Goal: Find contact information: Find contact information

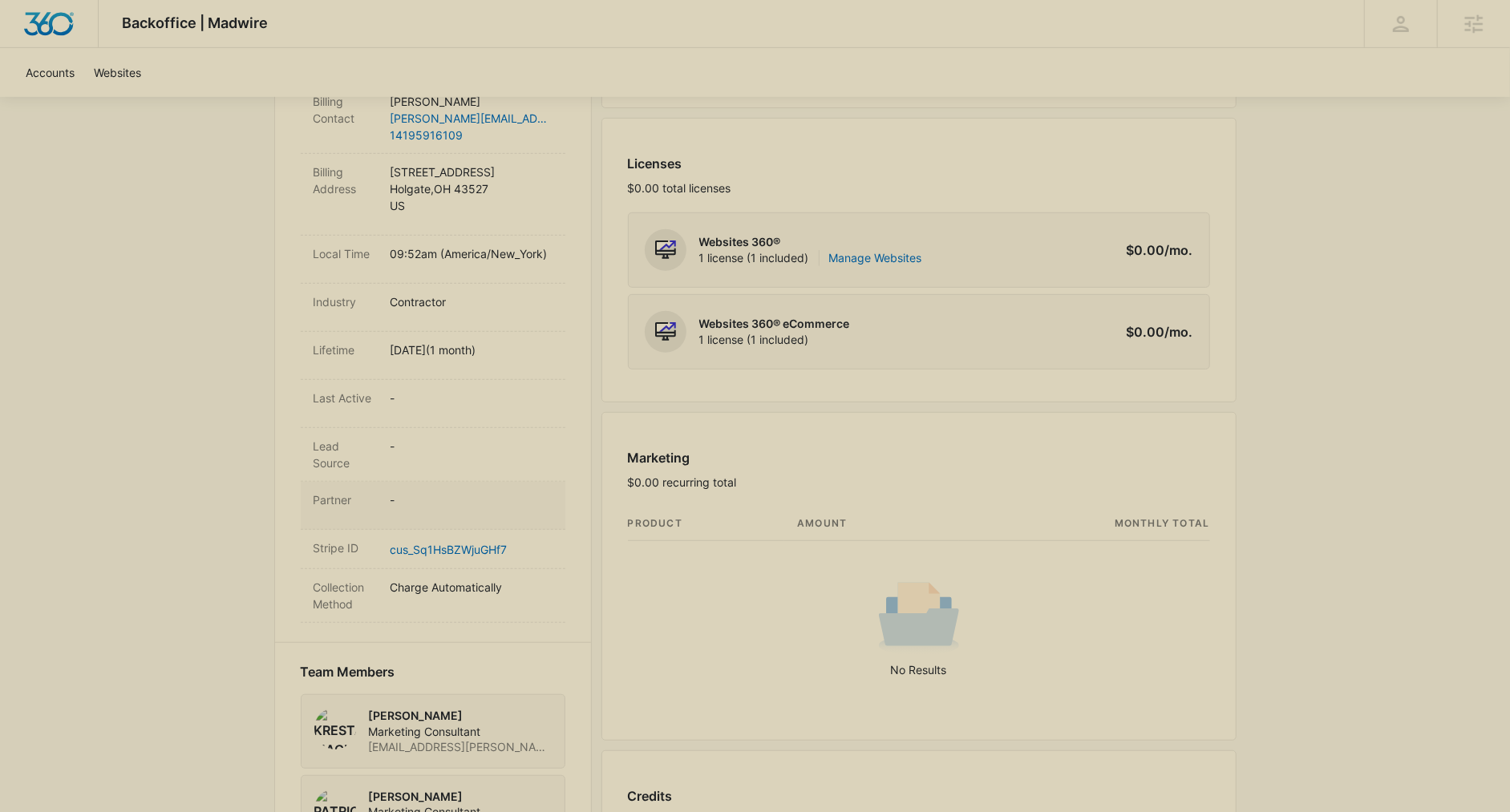
scroll to position [811, 0]
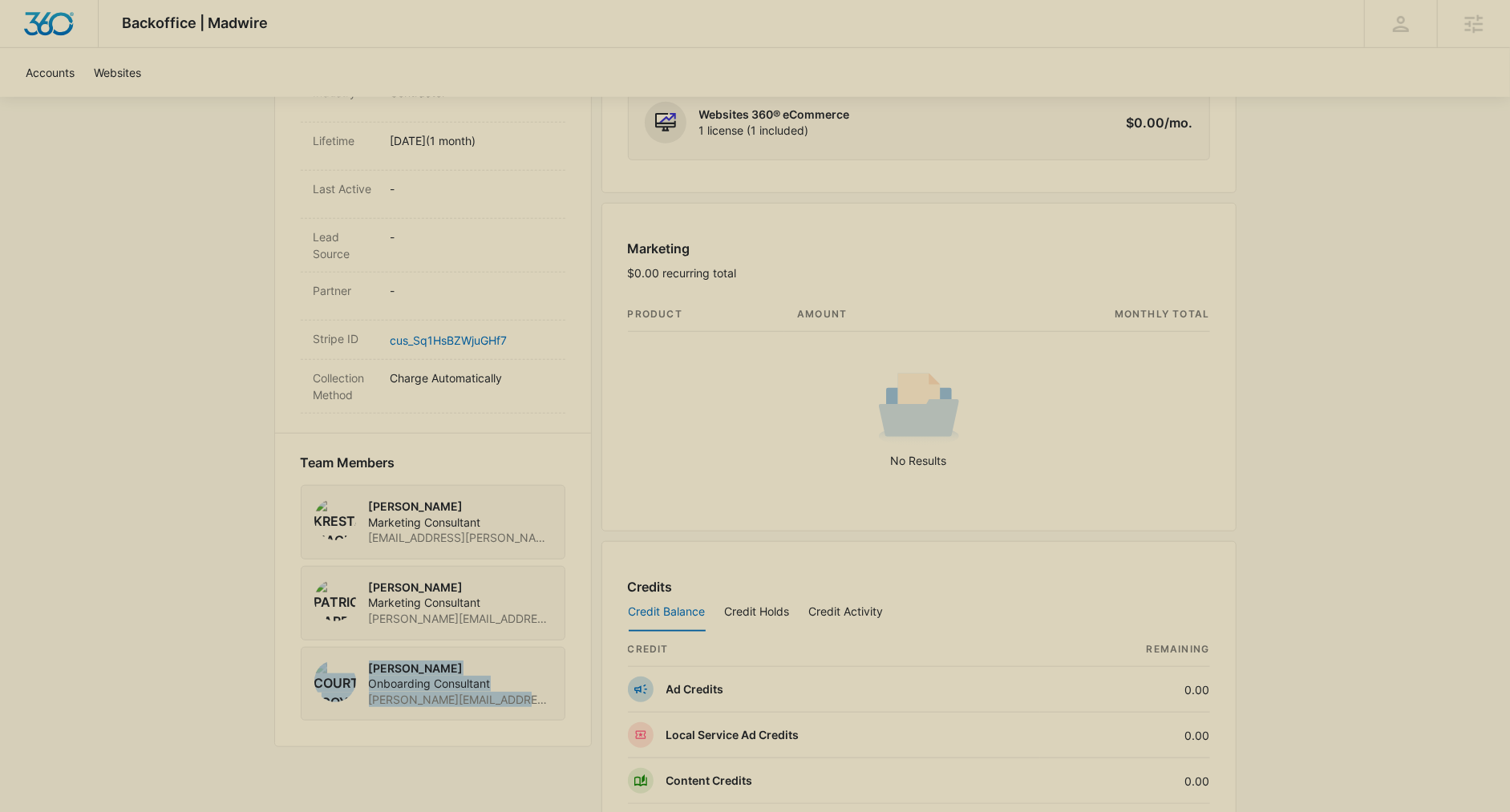
drag, startPoint x: 495, startPoint y: 695, endPoint x: 358, endPoint y: 690, distance: 137.1
click at [355, 690] on div "Courtney Coy Onboarding Consultant Courtney.Coy@madwire.com" at bounding box center [432, 684] width 264 height 75
click at [389, 692] on span "Courtney.Coy@madwire.com" at bounding box center [460, 699] width 183 height 16
click at [391, 692] on span "Courtney.Coy@madwire.com" at bounding box center [460, 699] width 183 height 16
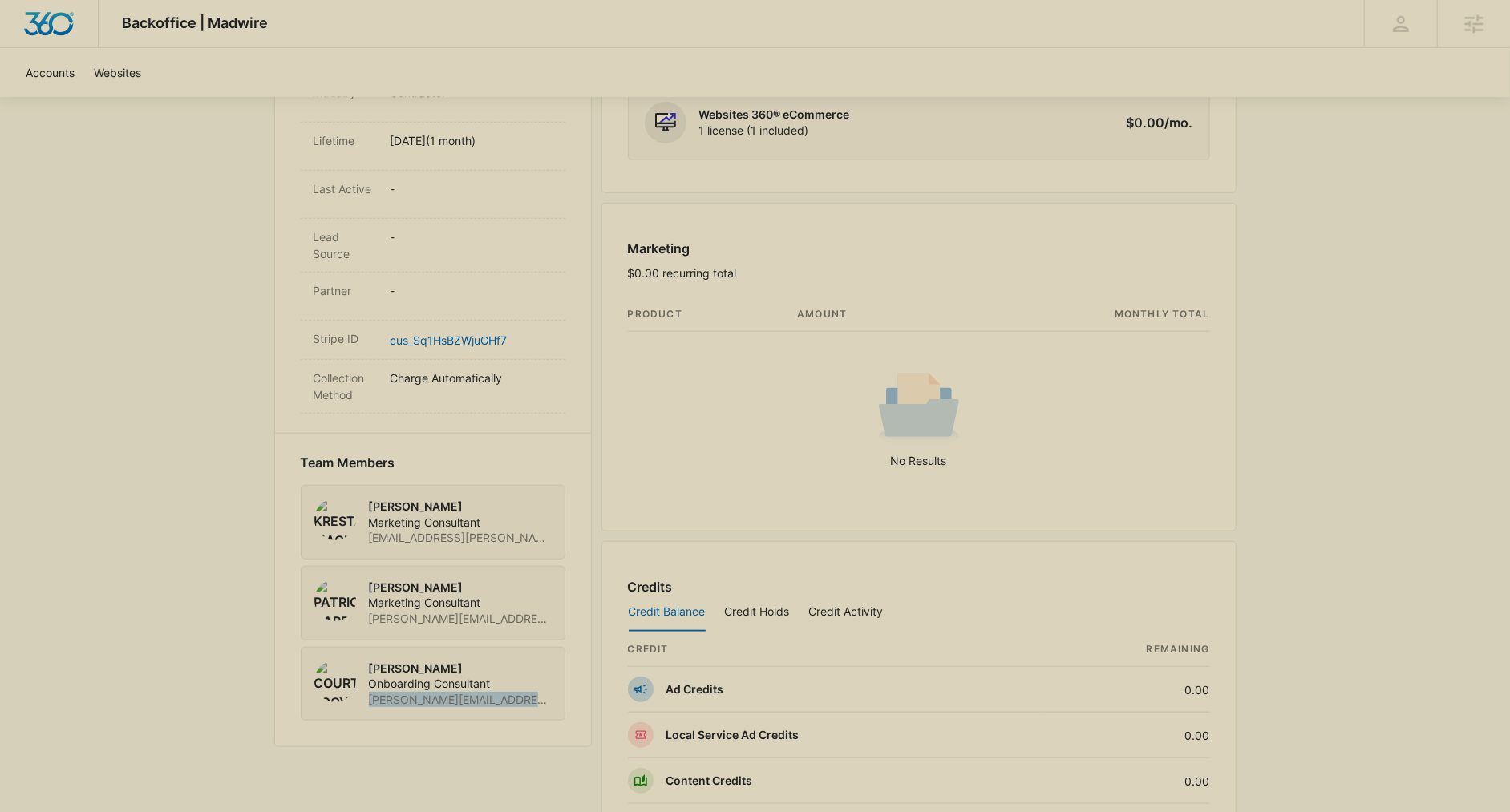
click at [391, 692] on span "Courtney.Coy@madwire.com" at bounding box center [460, 699] width 183 height 16
copy span "Courtney.Coy@madwire.com"
